Goal: Task Accomplishment & Management: Manage account settings

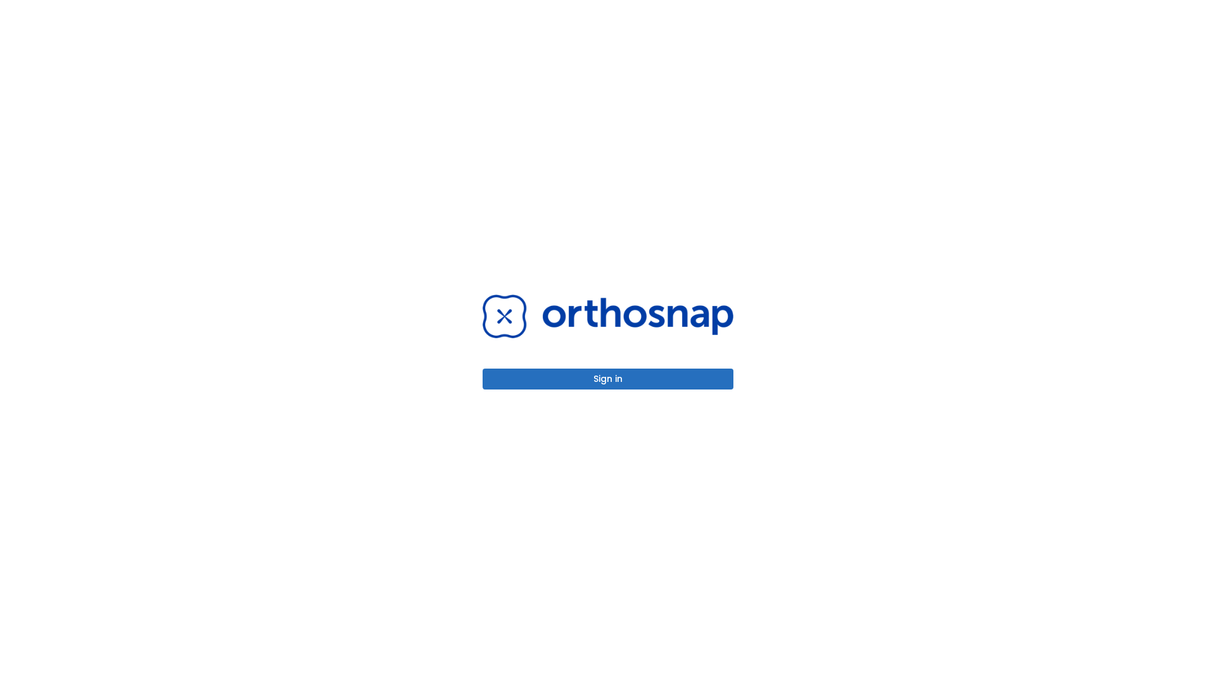
click at [608, 379] on button "Sign in" at bounding box center [607, 379] width 251 height 21
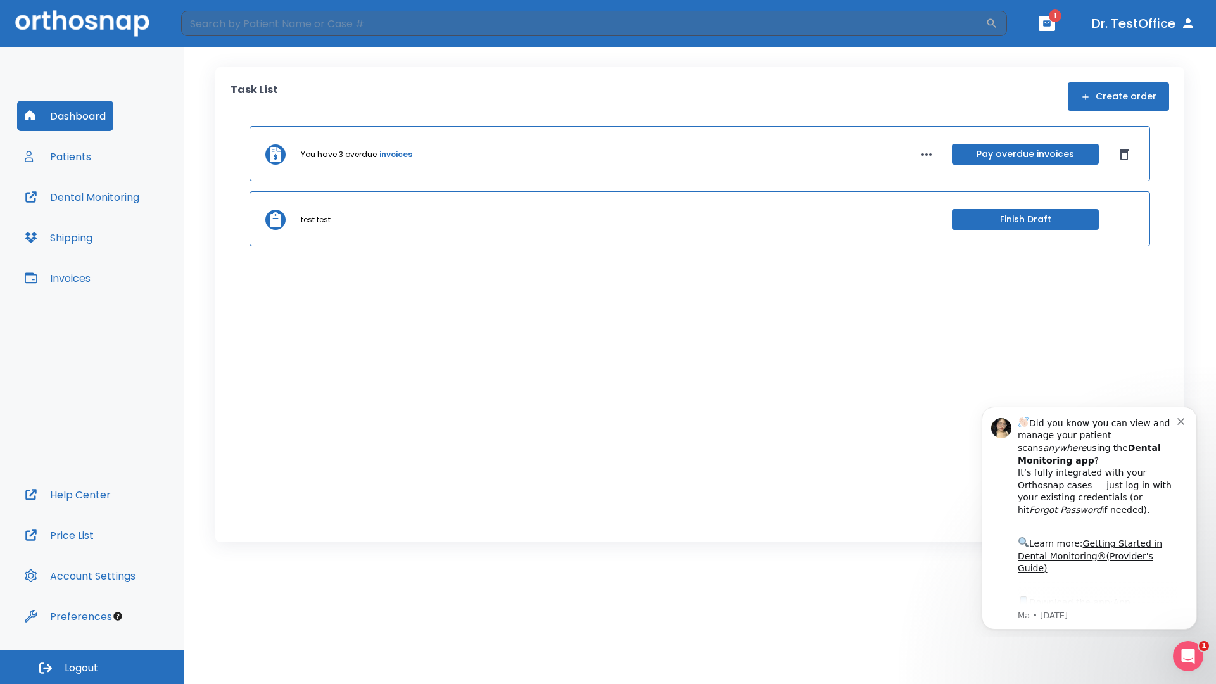
click at [92, 667] on span "Logout" at bounding box center [82, 668] width 34 height 14
